Goal: Information Seeking & Learning: Learn about a topic

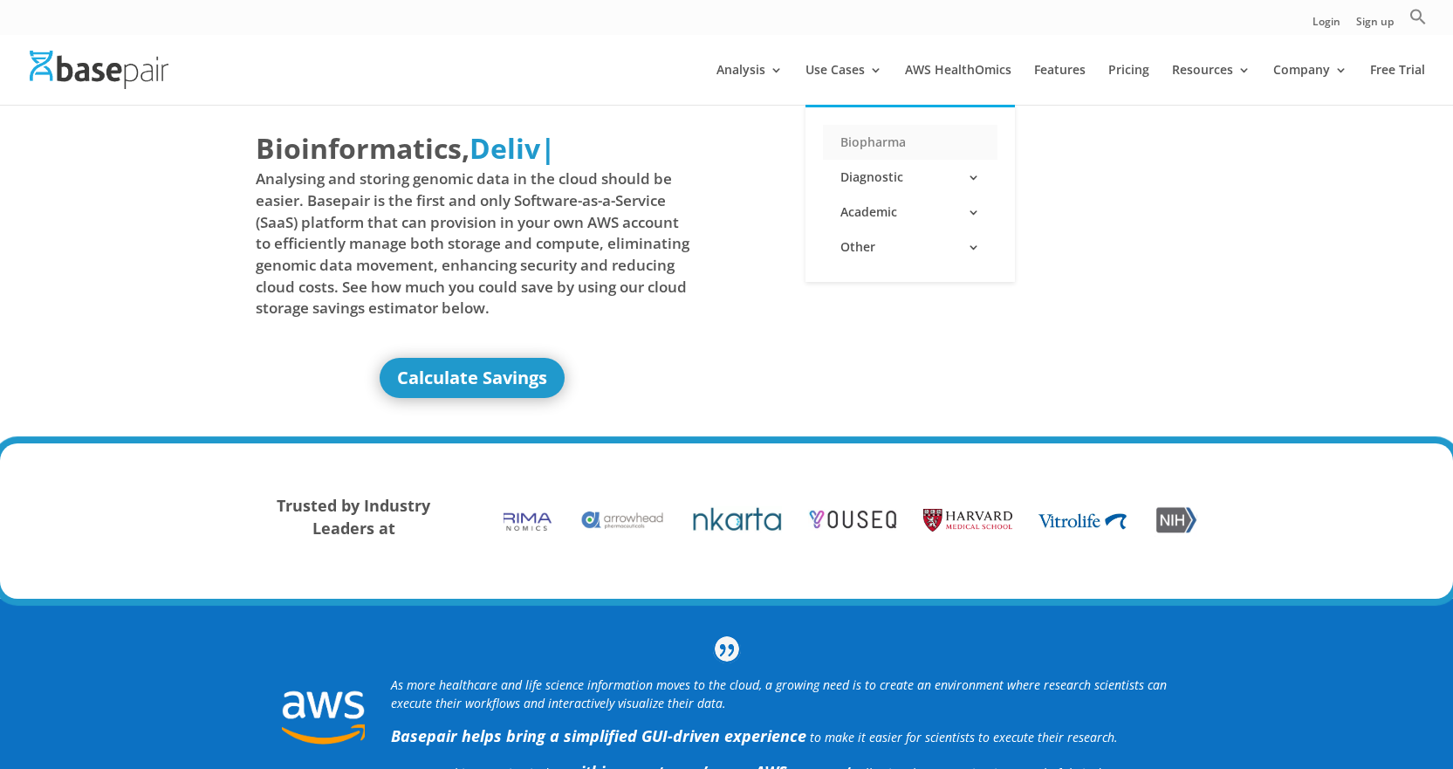
click at [876, 141] on link "Biopharma" at bounding box center [910, 142] width 175 height 35
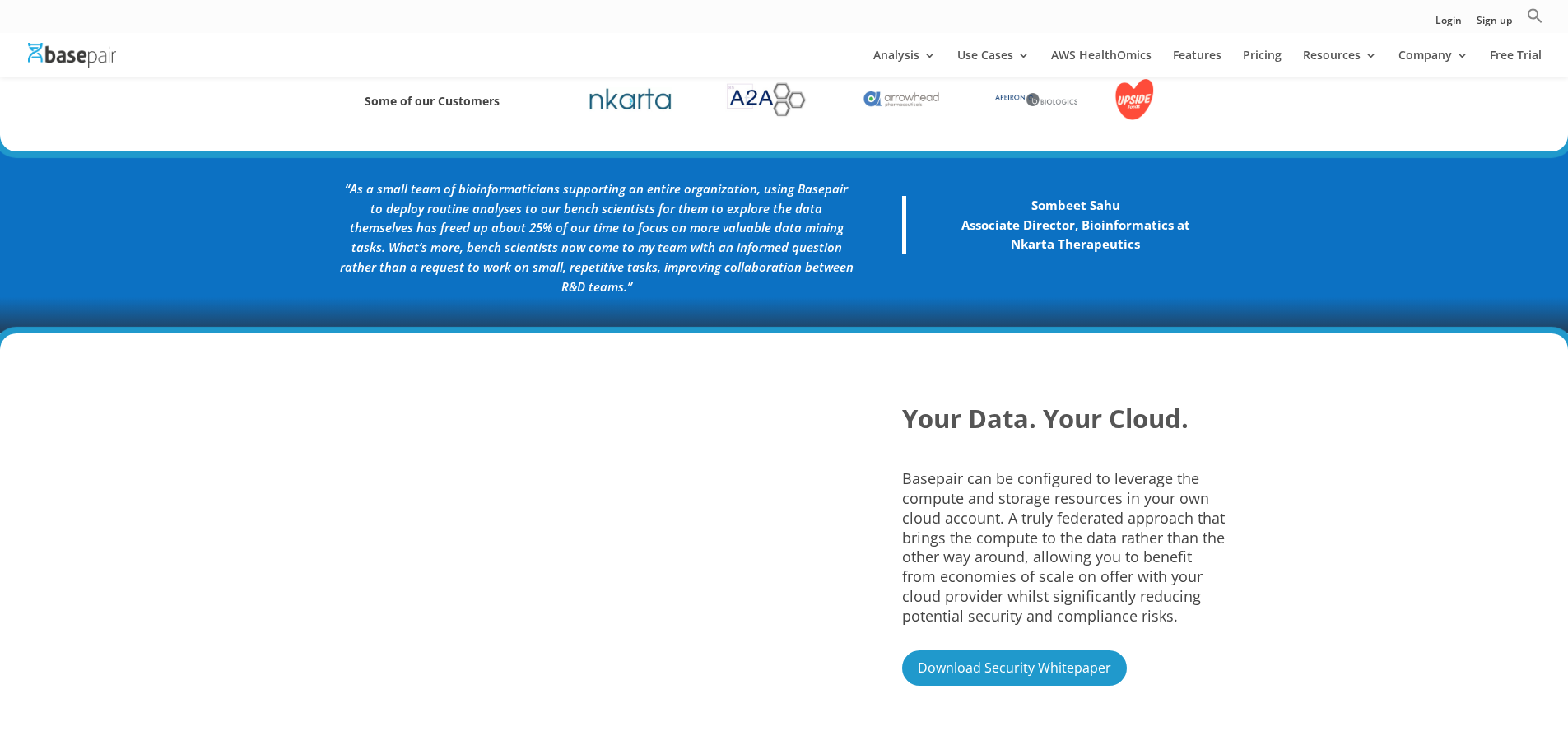
scroll to position [906, 0]
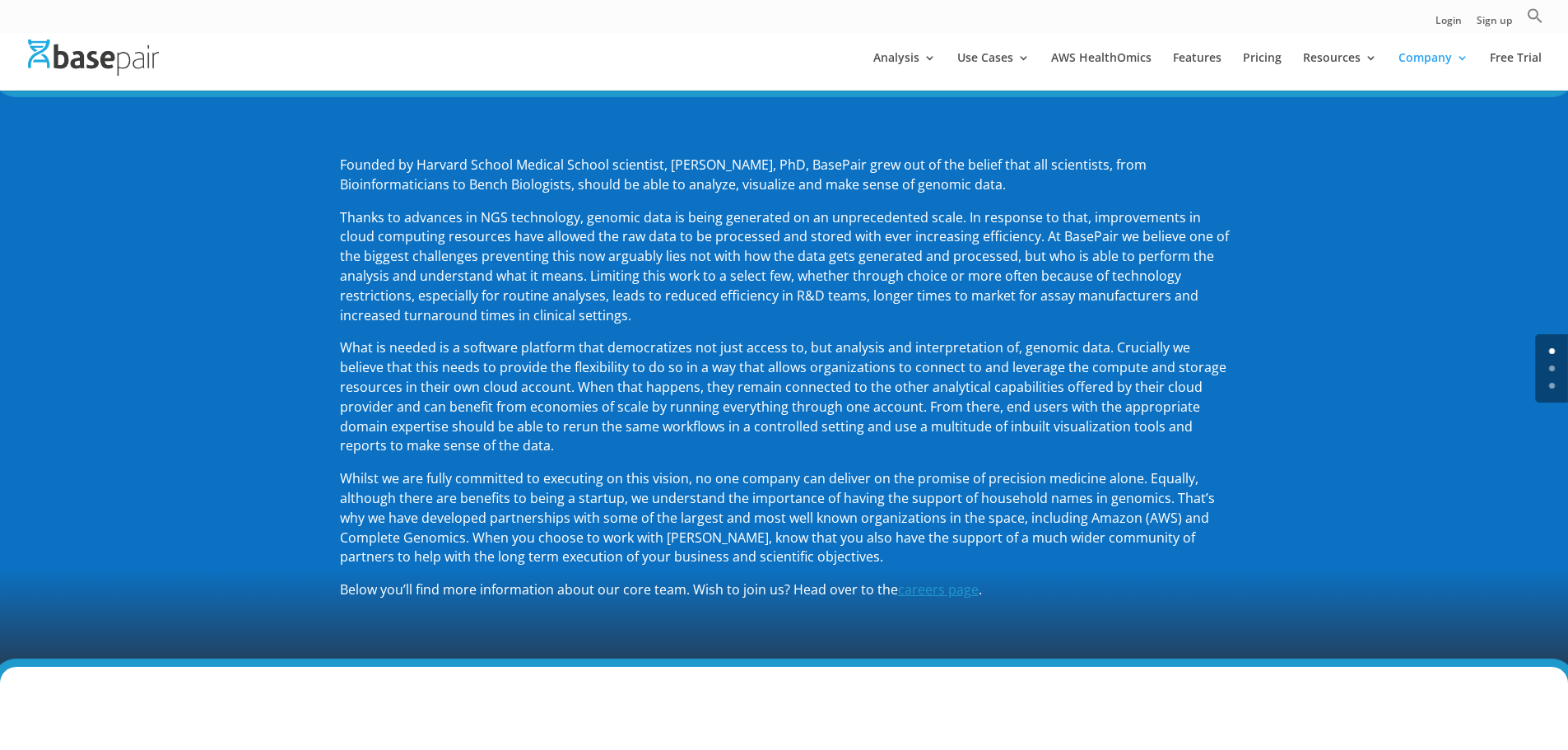
scroll to position [165, 0]
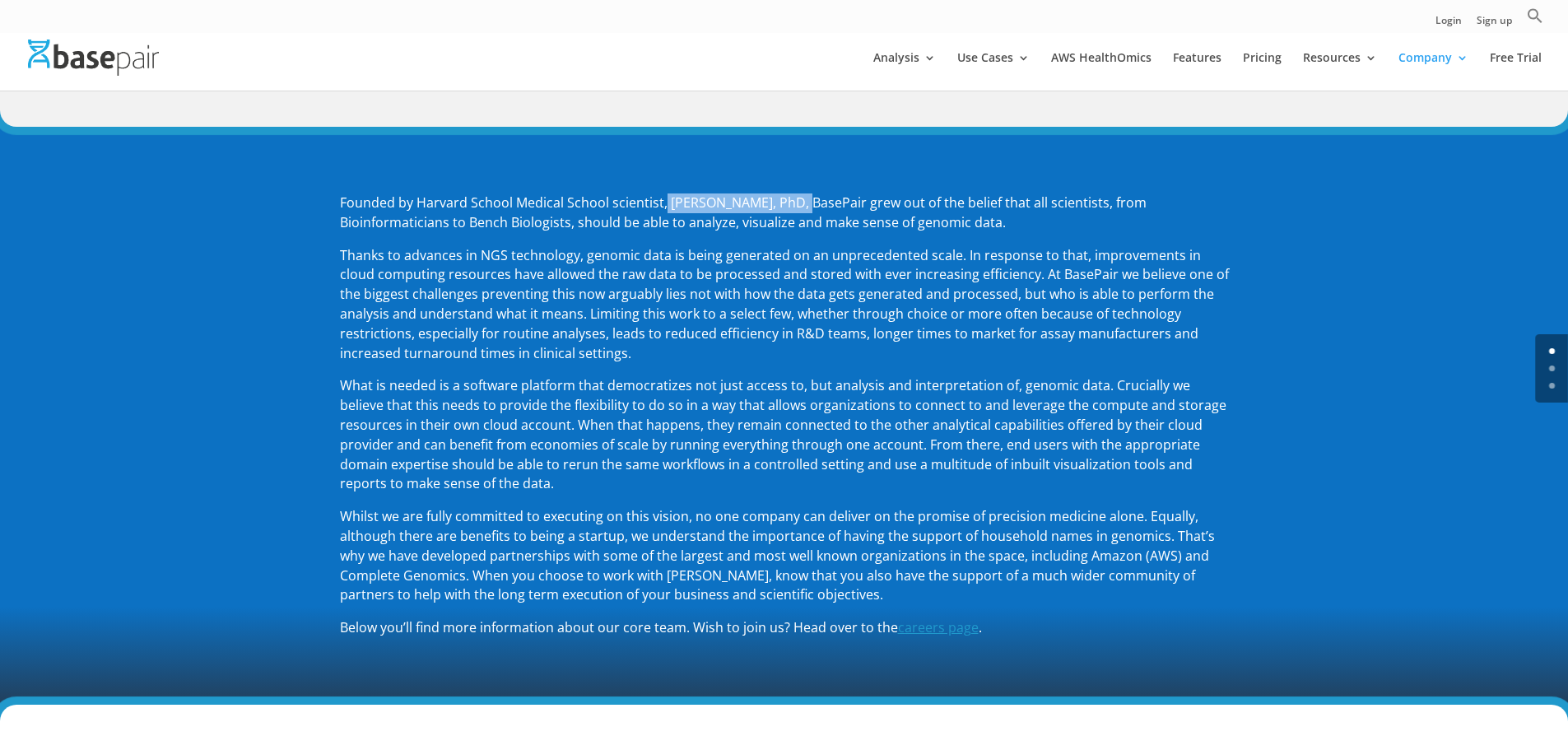
drag, startPoint x: 664, startPoint y: 200, endPoint x: 793, endPoint y: 200, distance: 129.0
click at [793, 200] on p "Founded by Harvard School Medical School scientist, Amit Sinha, PhD, BasePair g…" at bounding box center [784, 220] width 889 height 53
click at [242, 337] on div "Founded by Harvard School Medical School scientist, Amit Sinha, PhD, BasePair g…" at bounding box center [784, 415] width 1568 height 578
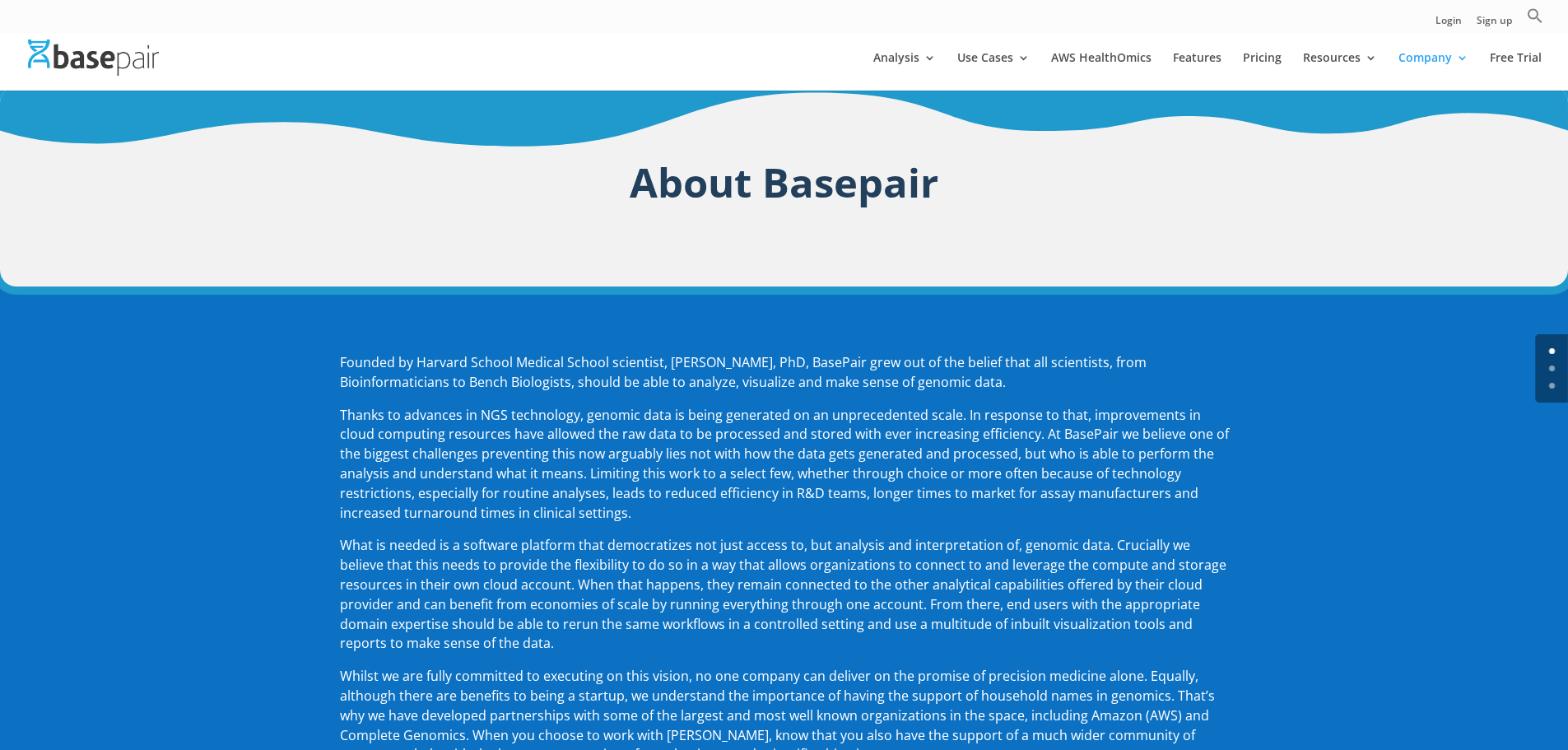
scroll to position [0, 0]
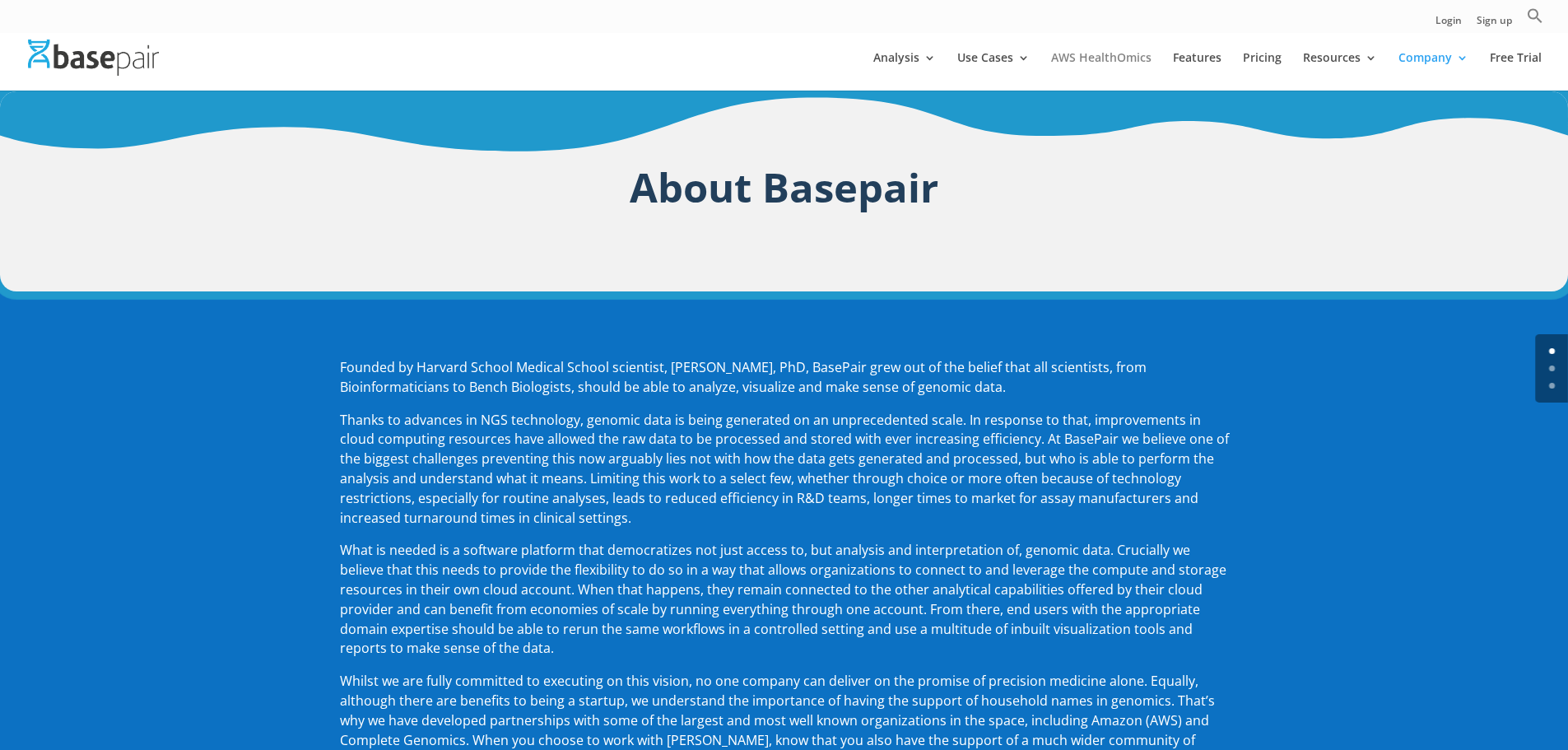
click at [1120, 55] on link "AWS HealthOmics" at bounding box center [1101, 71] width 100 height 39
